Goal: Find specific page/section: Find specific page/section

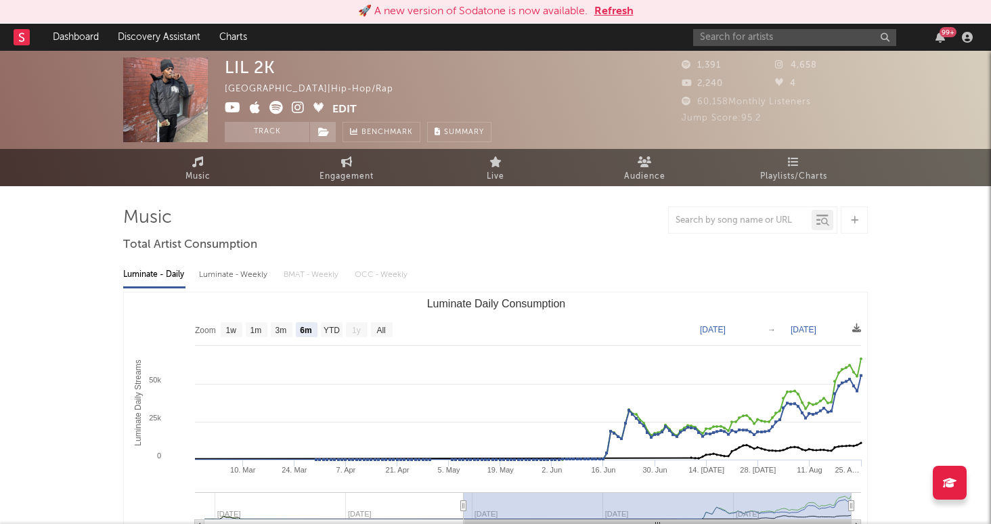
select select "6m"
click at [742, 34] on input "text" at bounding box center [794, 37] width 203 height 17
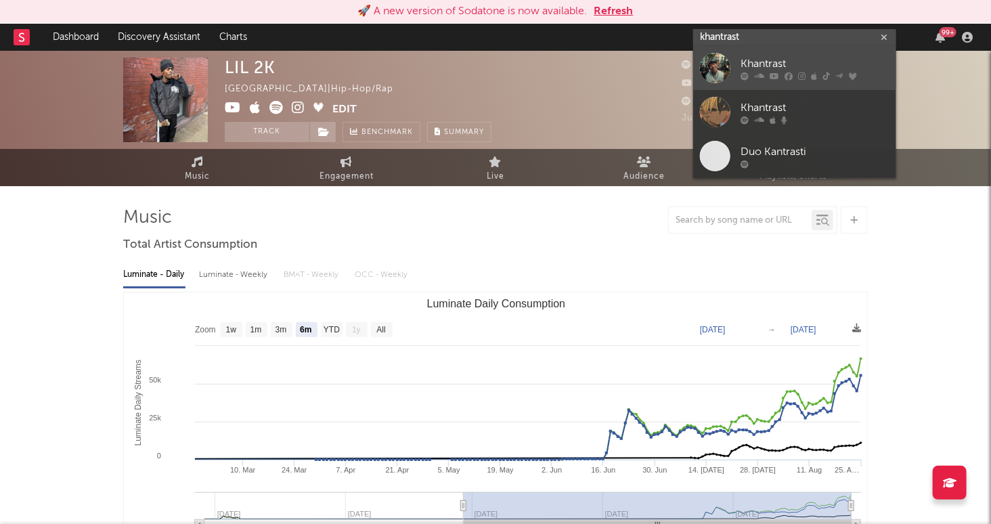
type input "khantrast"
click at [811, 60] on div "Khantrast" at bounding box center [814, 64] width 149 height 16
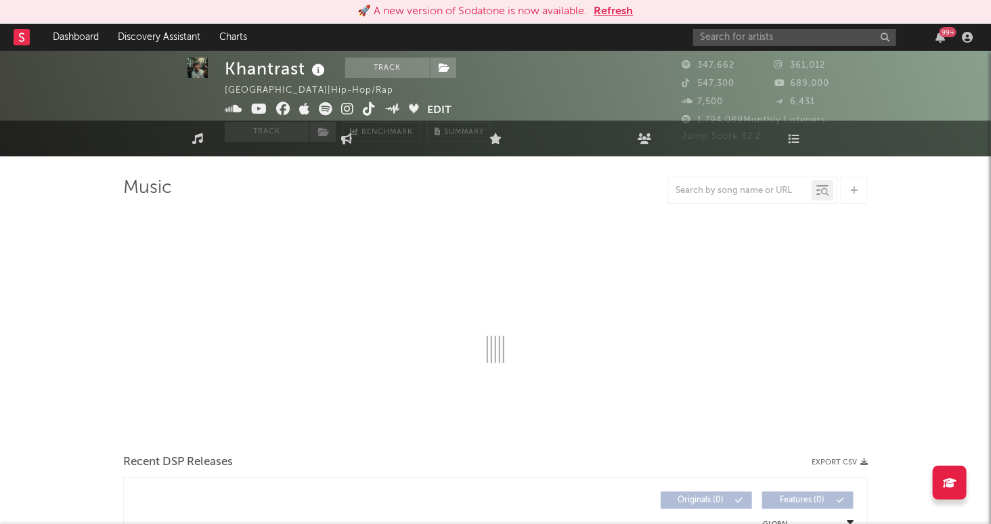
select select "6m"
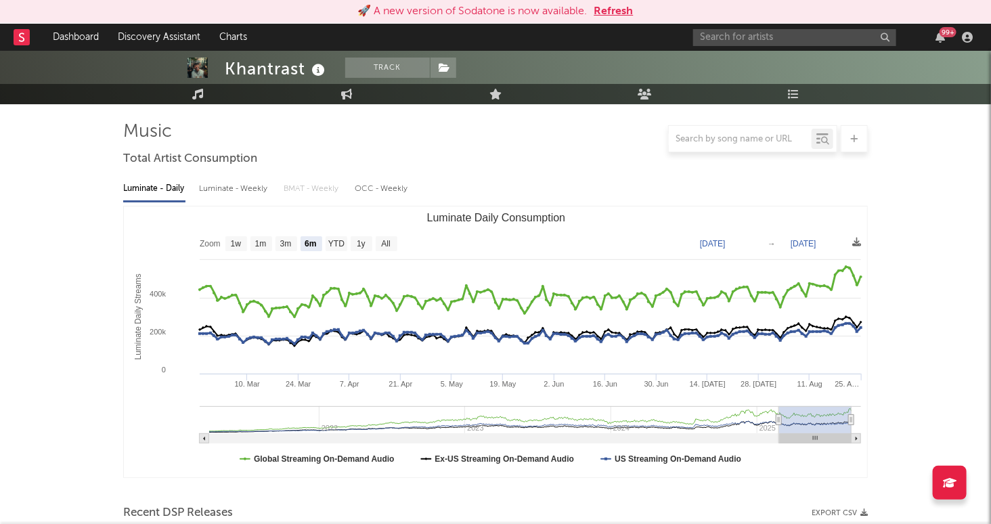
scroll to position [131, 0]
